Goal: Learn about a topic

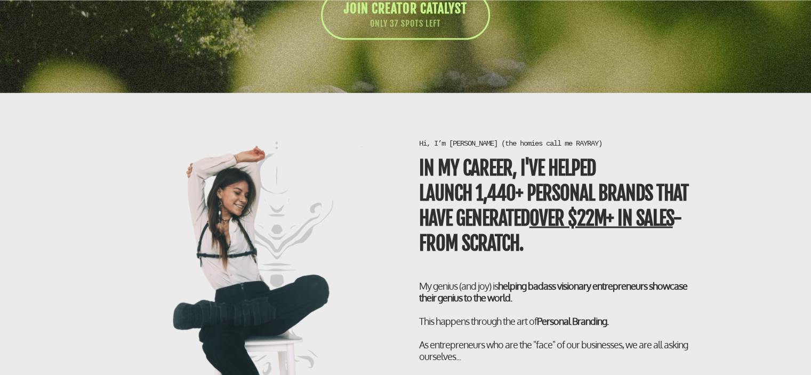
scroll to position [1994, 0]
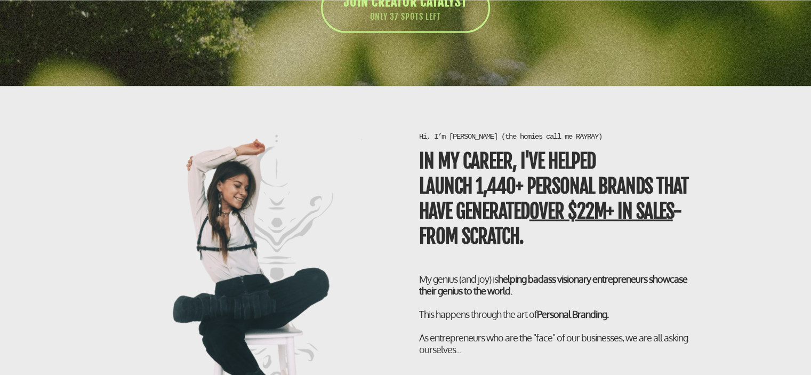
drag, startPoint x: 413, startPoint y: 149, endPoint x: 548, endPoint y: 239, distance: 162.2
click at [548, 239] on div "Hi, I’m [PERSON_NAME] (the homies call me RAYRAY) In my career, I've helped LAU…" at bounding box center [559, 328] width 291 height 395
copy b "In my career, I've helped LAUNCH 1,440+ personal brands that have generated ove…"
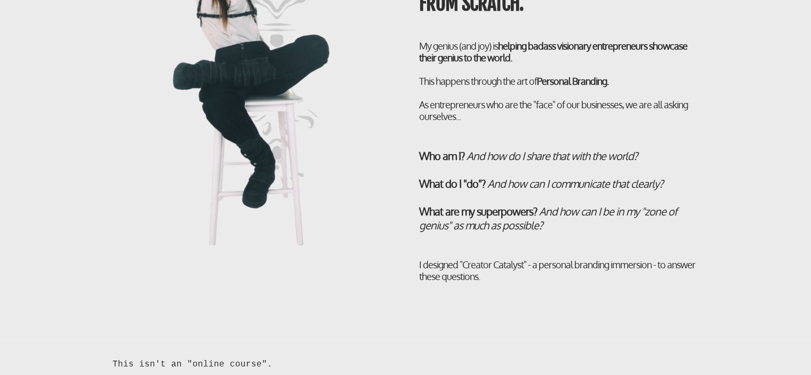
scroll to position [2179, 0]
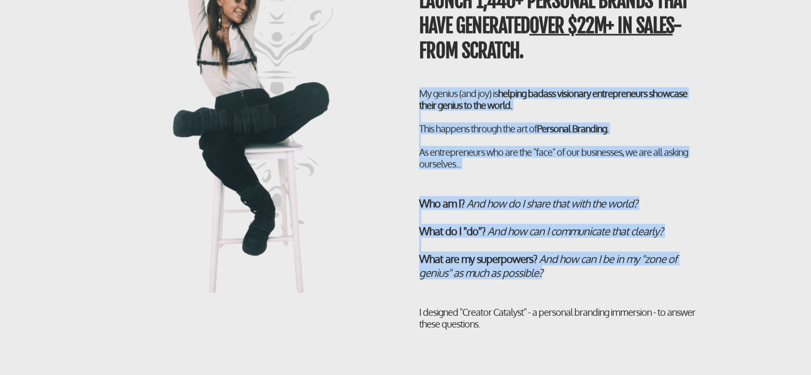
drag, startPoint x: 410, startPoint y: 83, endPoint x: 592, endPoint y: 270, distance: 260.9
click at [592, 270] on div "Hi, I’m [PERSON_NAME] (the homies call me RAYRAY) In my career, I've helped LAU…" at bounding box center [559, 143] width 307 height 395
copy div "My genius (and joy) is helping badass visionary entrepreneurs showcase their ge…"
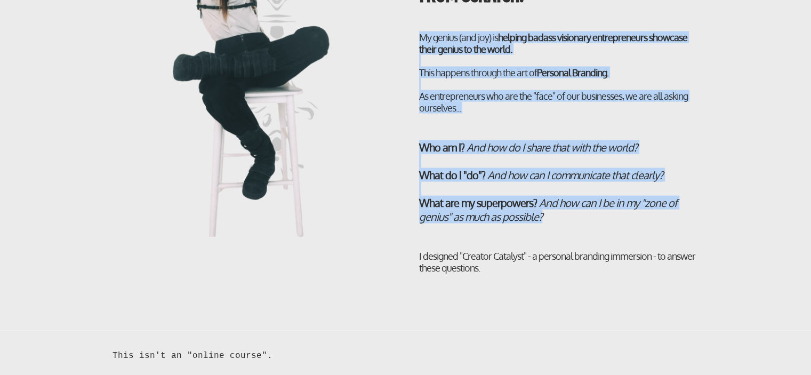
scroll to position [2236, 0]
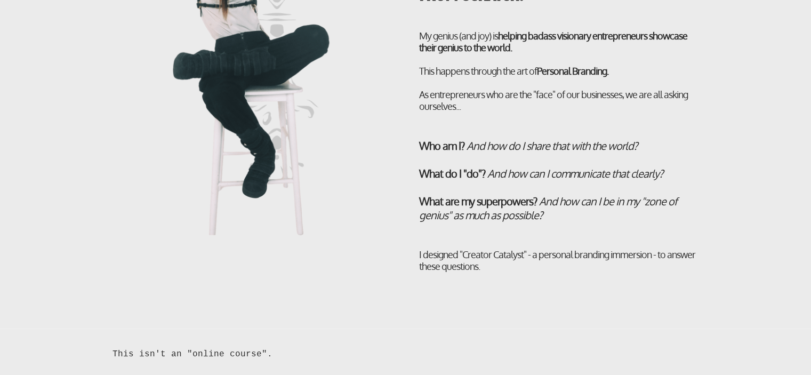
click at [536, 264] on div "I designed "Creator Catalyst" - a personal branding immersion - to answer these…" at bounding box center [559, 259] width 280 height 23
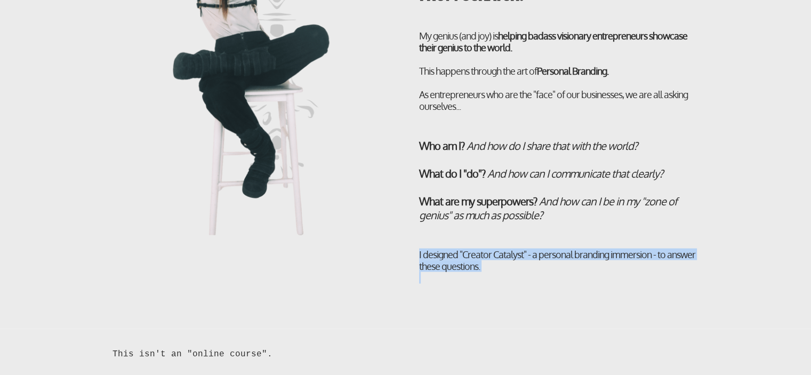
click at [536, 264] on div "I designed "Creator Catalyst" - a personal branding immersion - to answer these…" at bounding box center [559, 259] width 280 height 23
copy div "I designed "Creator Catalyst" - a personal branding immersion - to answer these…"
